Goal: Task Accomplishment & Management: Manage account settings

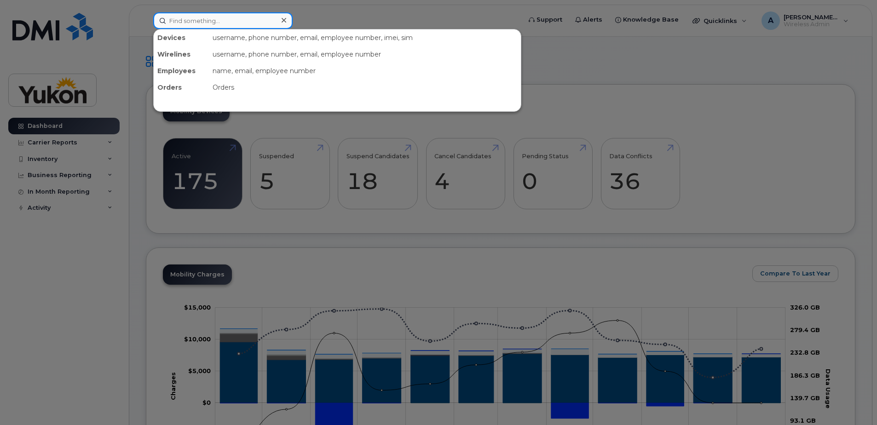
click at [213, 20] on input at bounding box center [222, 20] width 139 height 17
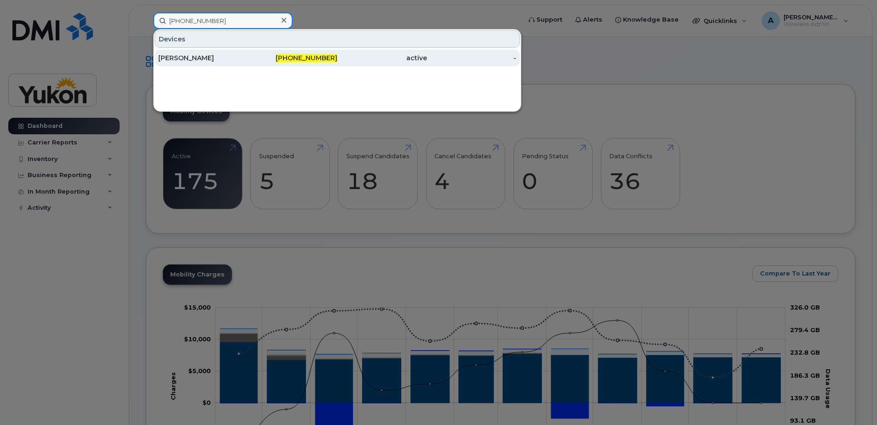
type input "867-334-9721"
click at [319, 59] on span "867-334-9721" at bounding box center [307, 58] width 62 height 8
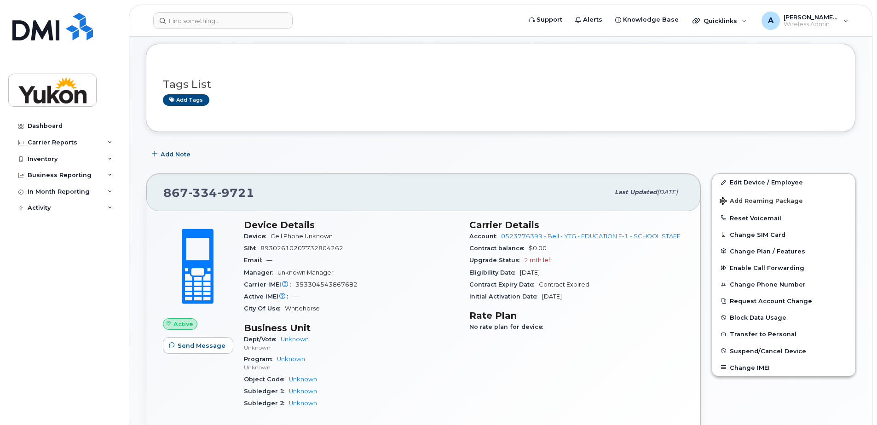
scroll to position [92, 0]
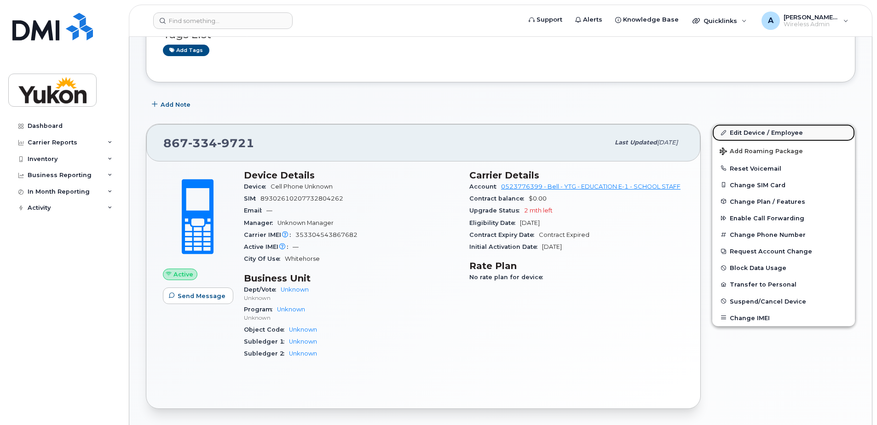
click at [766, 135] on link "Edit Device / Employee" at bounding box center [783, 132] width 143 height 17
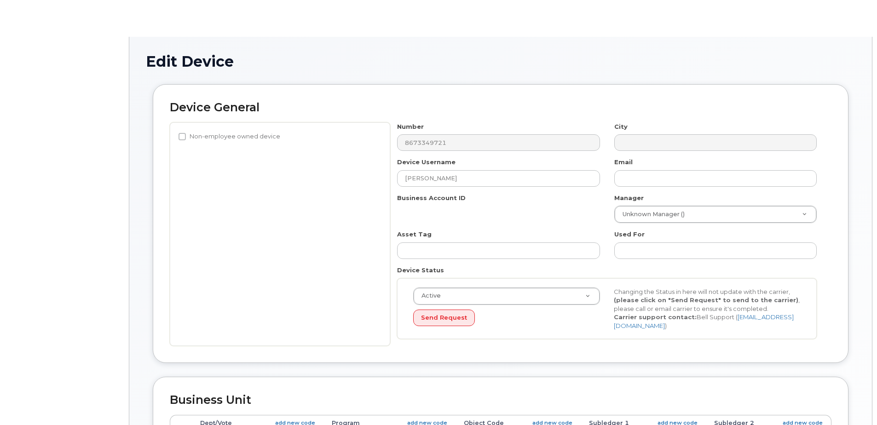
select select "33497273"
select select "33497275"
select select "33497277"
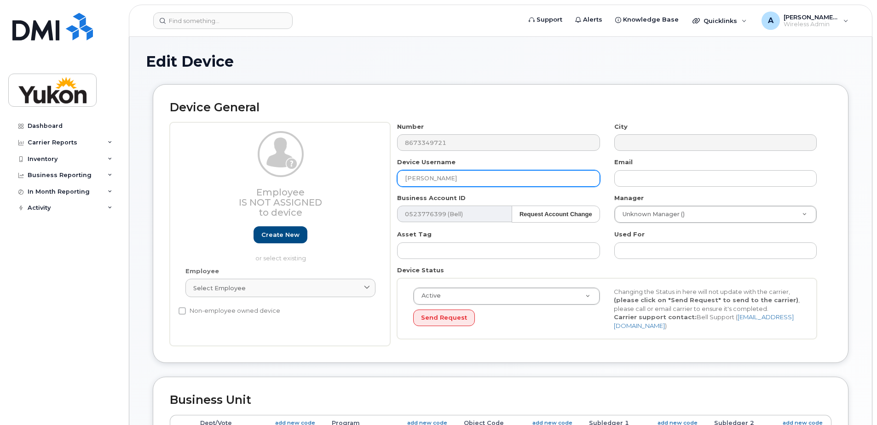
drag, startPoint x: 461, startPoint y: 175, endPoint x: 379, endPoint y: 174, distance: 81.5
click at [379, 174] on div "Employee Is not assigned to device Create new or select existing Employee Selec…" at bounding box center [501, 234] width 662 height 224
type input "Kayla Banfield"
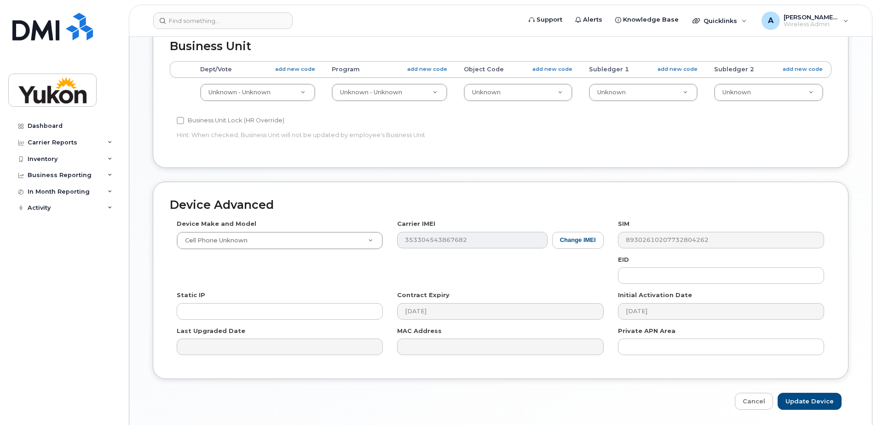
scroll to position [385, 0]
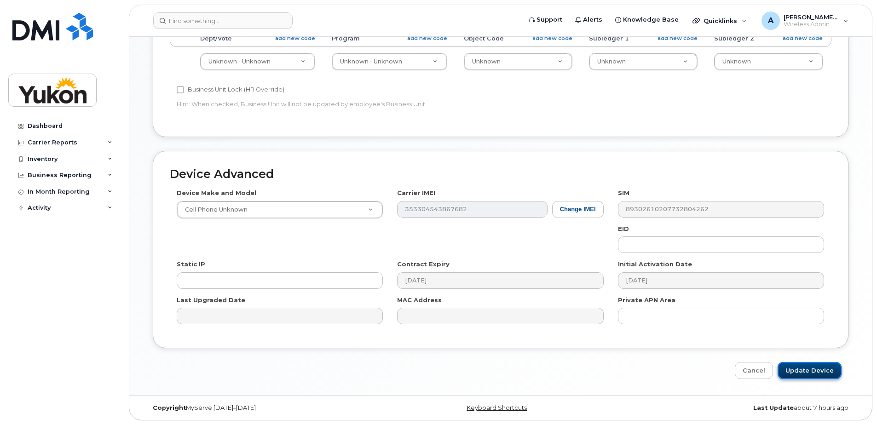
click at [821, 369] on input "Update Device" at bounding box center [810, 370] width 64 height 17
type input "Saving..."
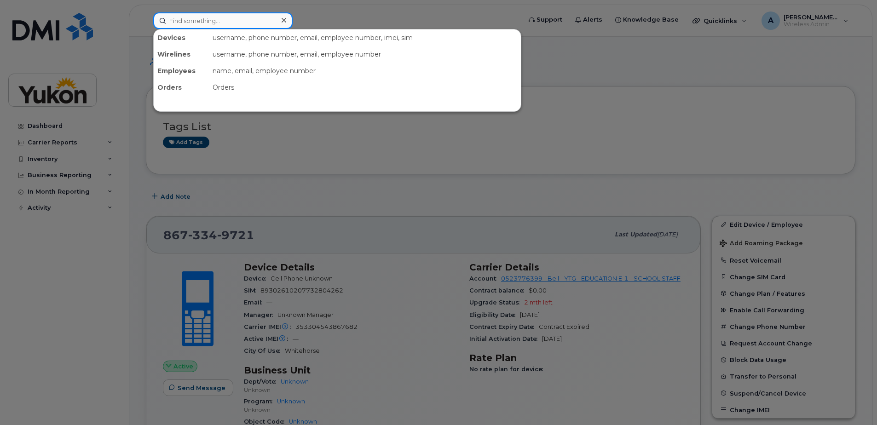
click at [235, 24] on input at bounding box center [222, 20] width 139 height 17
click at [411, 189] on div at bounding box center [438, 212] width 877 height 425
click at [258, 22] on input at bounding box center [222, 20] width 139 height 17
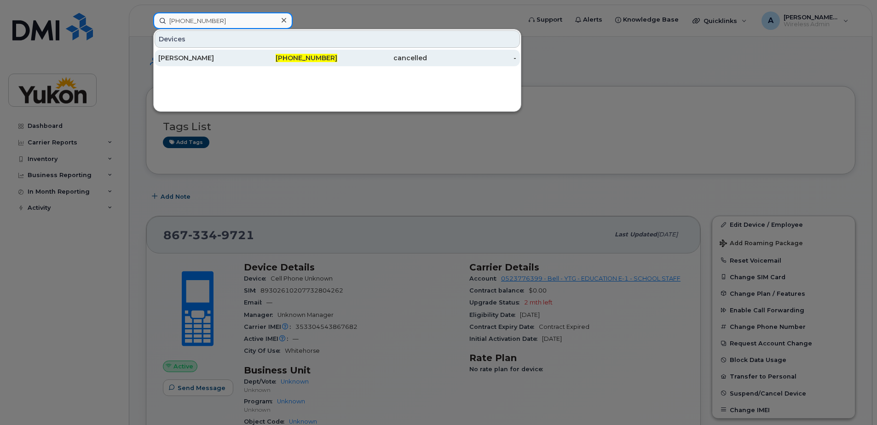
type input "867-332-7019"
click at [217, 59] on div "Steve Climie" at bounding box center [203, 57] width 90 height 9
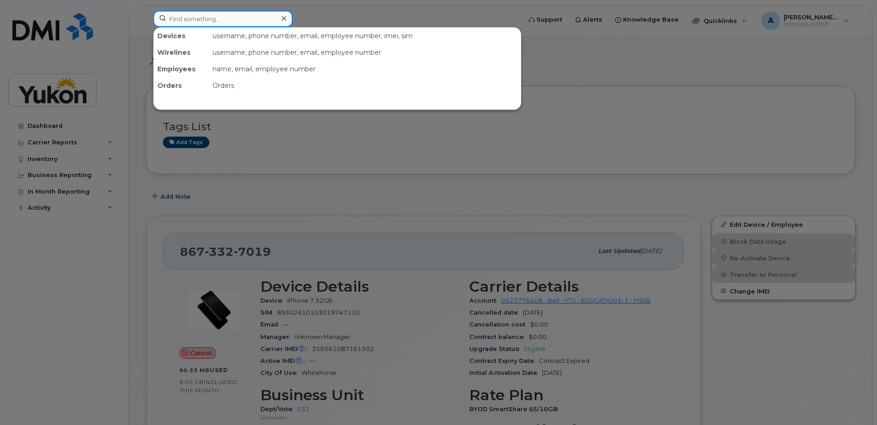
click at [238, 17] on input at bounding box center [222, 19] width 139 height 17
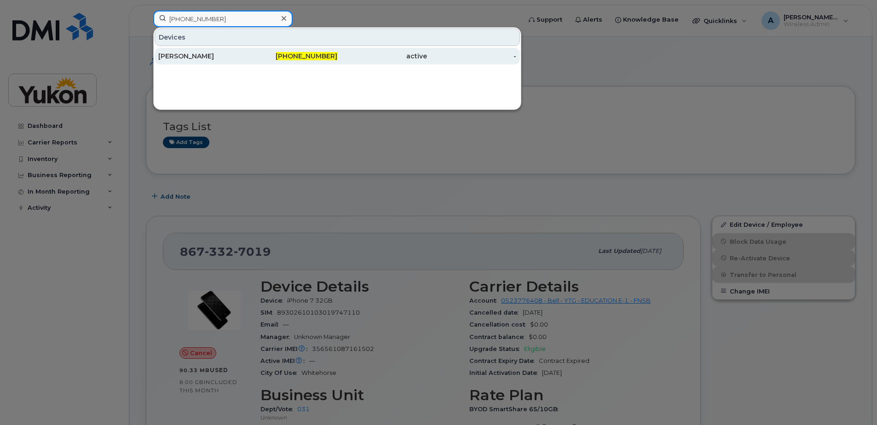
type input "867-334-9721"
click at [341, 60] on div "active" at bounding box center [382, 56] width 90 height 9
